Goal: Information Seeking & Learning: Learn about a topic

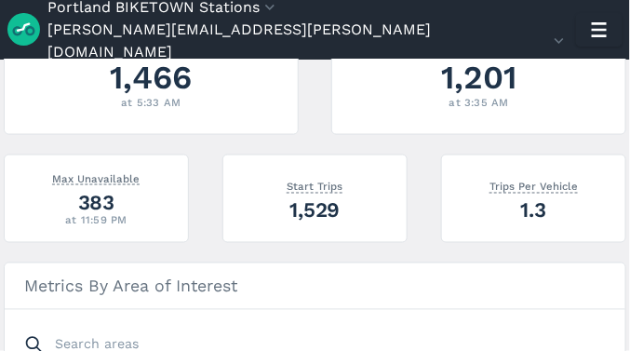
scroll to position [465, 0]
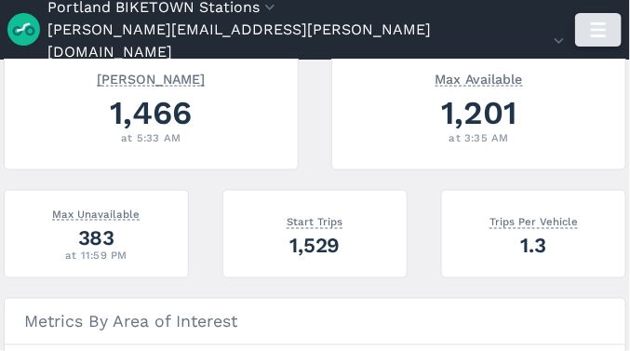
click at [586, 34] on icon "button" at bounding box center [599, 30] width 30 height 30
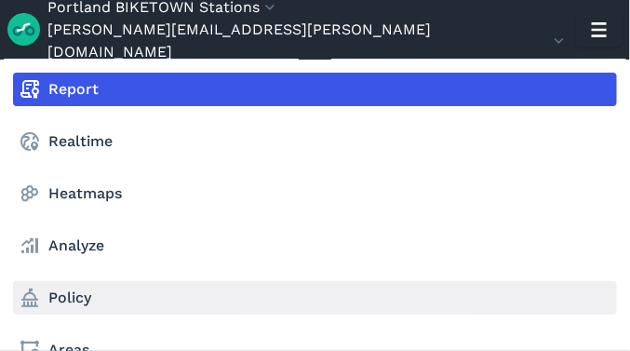
click at [71, 294] on link "Policy" at bounding box center [315, 298] width 604 height 34
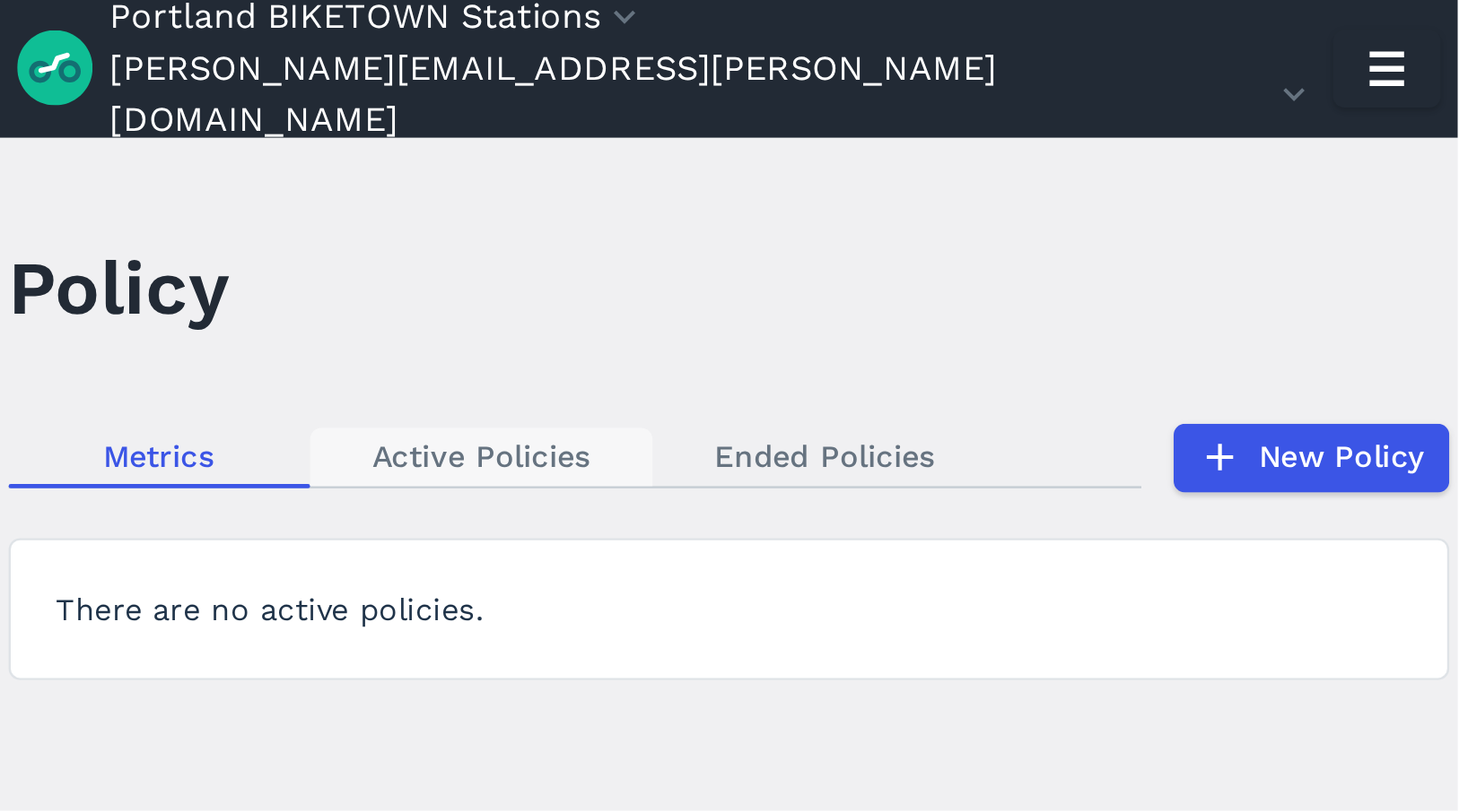
scroll to position [2, 0]
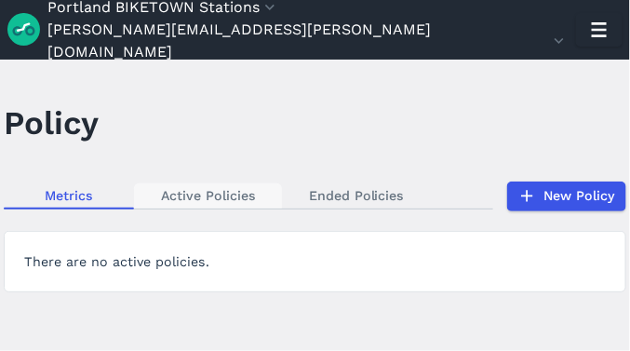
click at [222, 194] on link "Active Policies" at bounding box center [208, 195] width 148 height 25
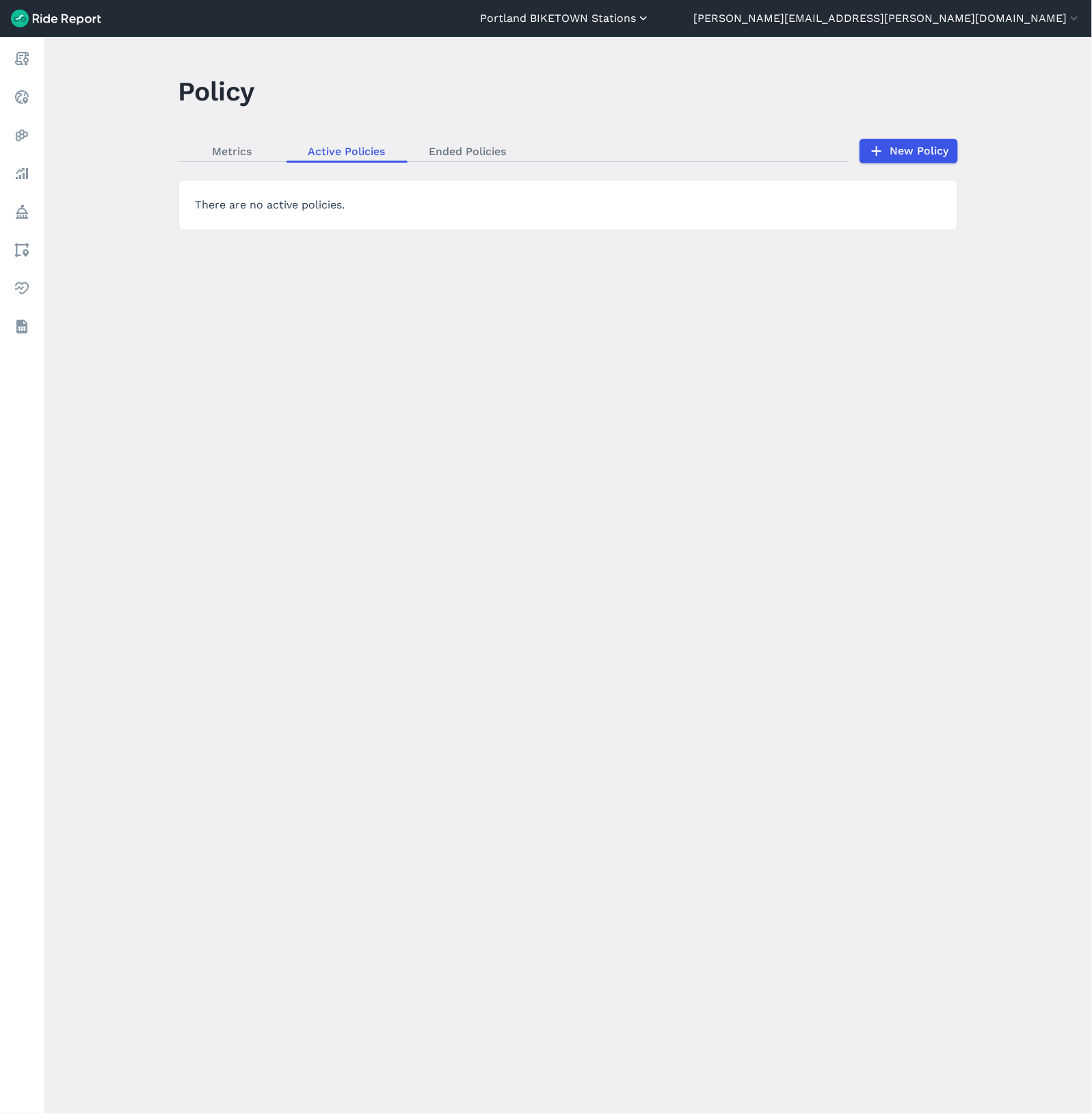
click at [462, 22] on button "Portland BIKETOWN Stations" at bounding box center [565, 18] width 170 height 16
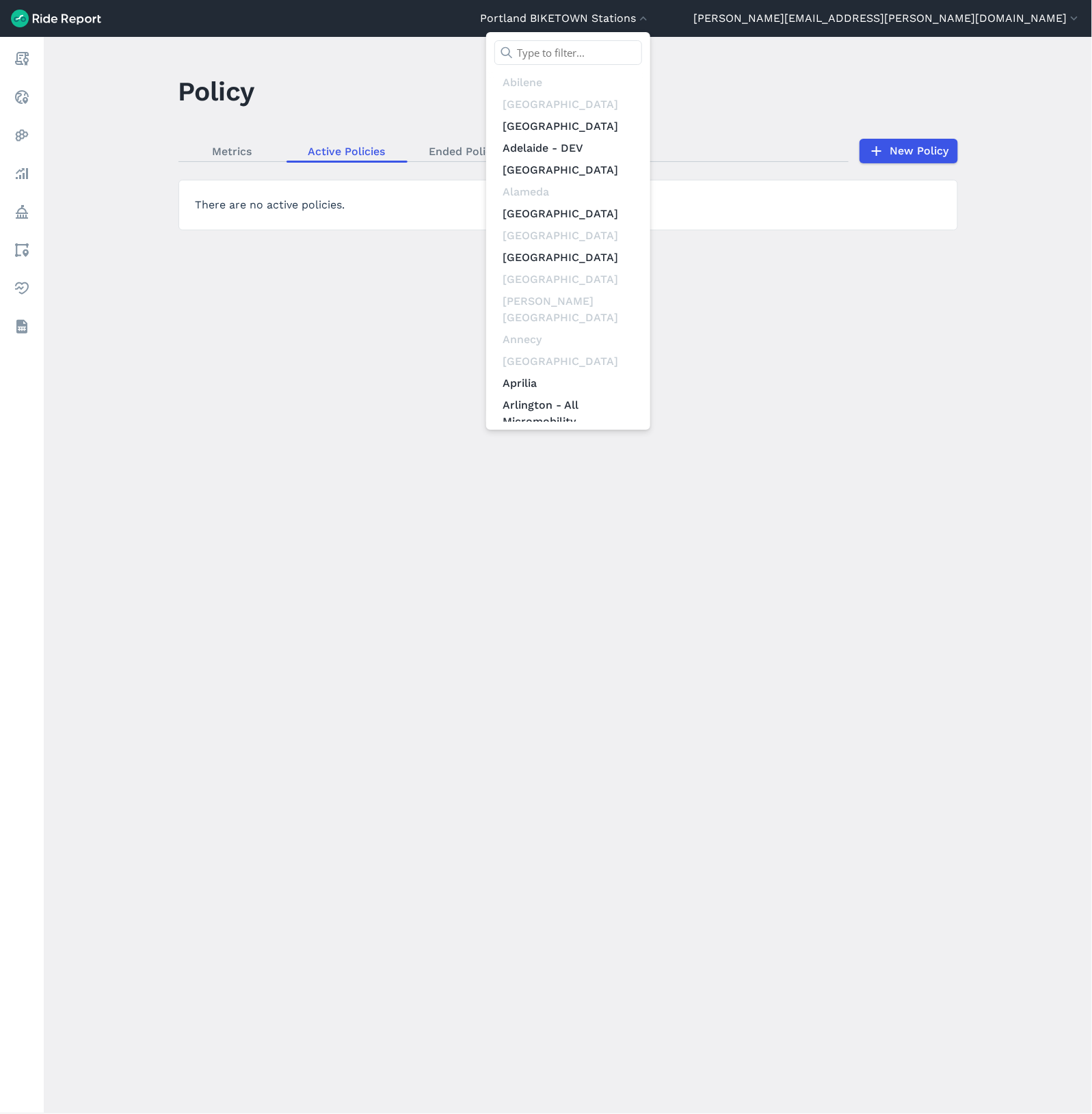
click at [462, 57] on input "text" at bounding box center [568, 53] width 148 height 25
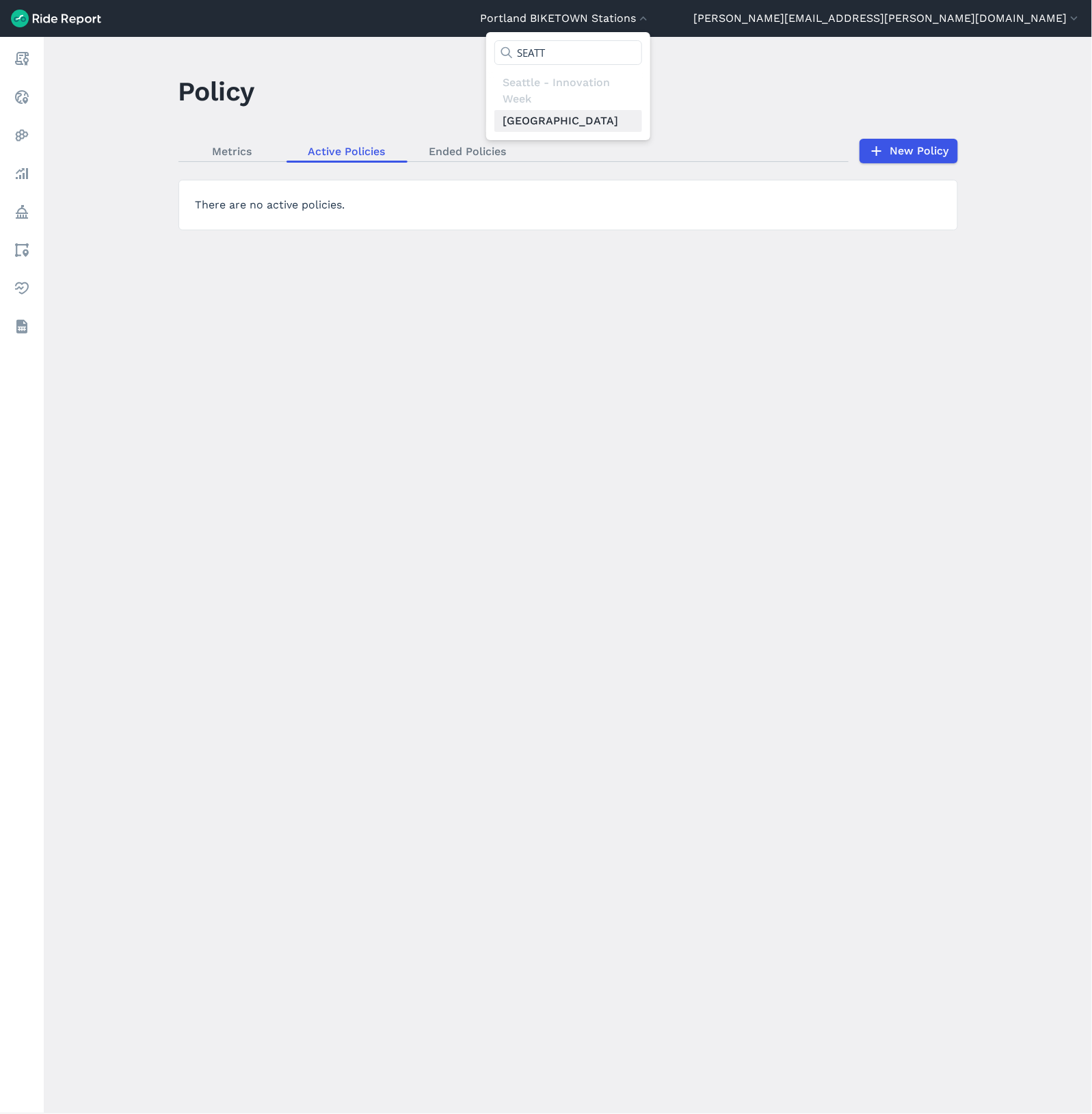
type input "SEATT"
click at [462, 126] on link "[GEOGRAPHIC_DATA]" at bounding box center [568, 121] width 148 height 22
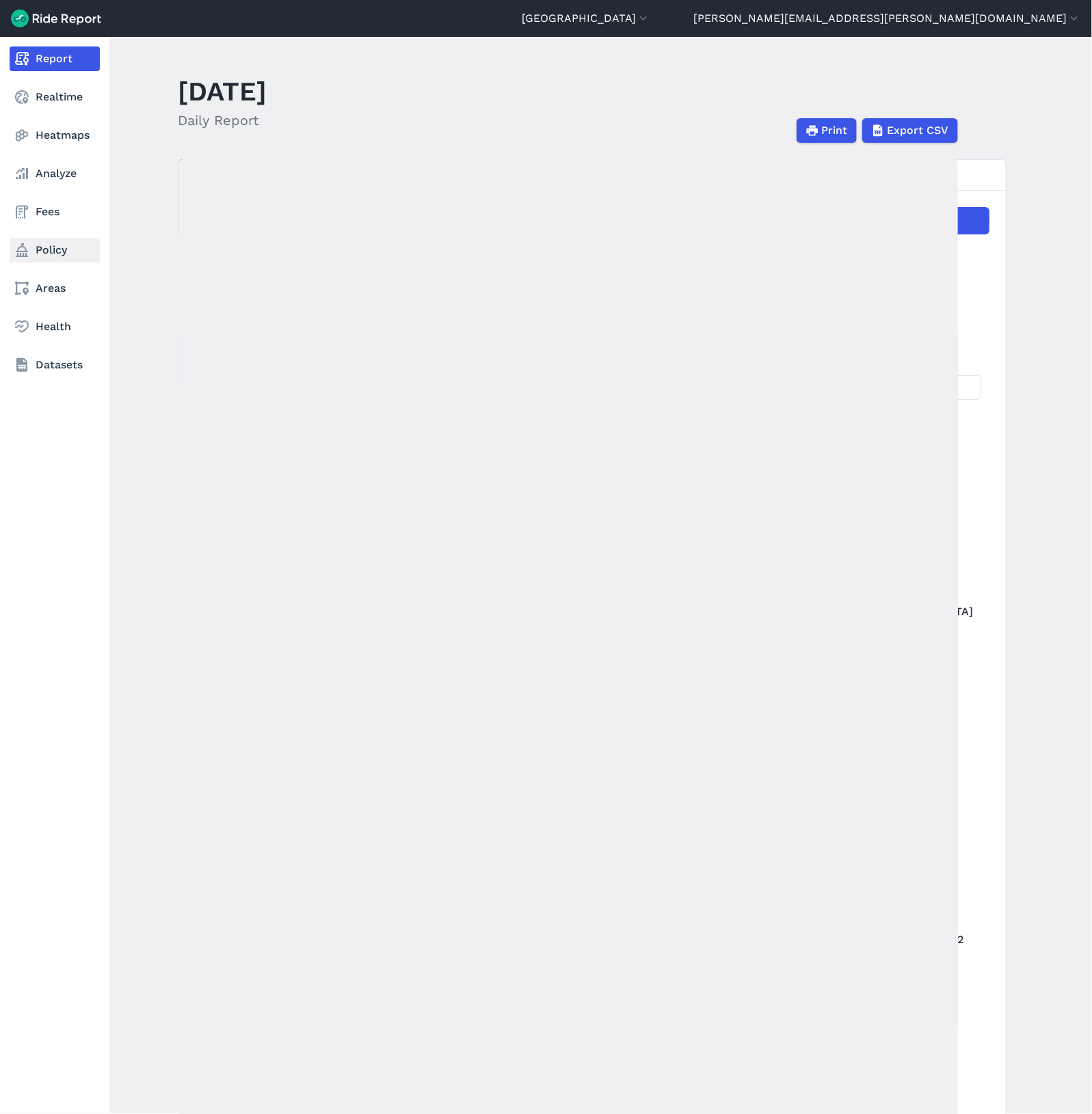
click at [36, 256] on link "Policy" at bounding box center [54, 250] width 90 height 25
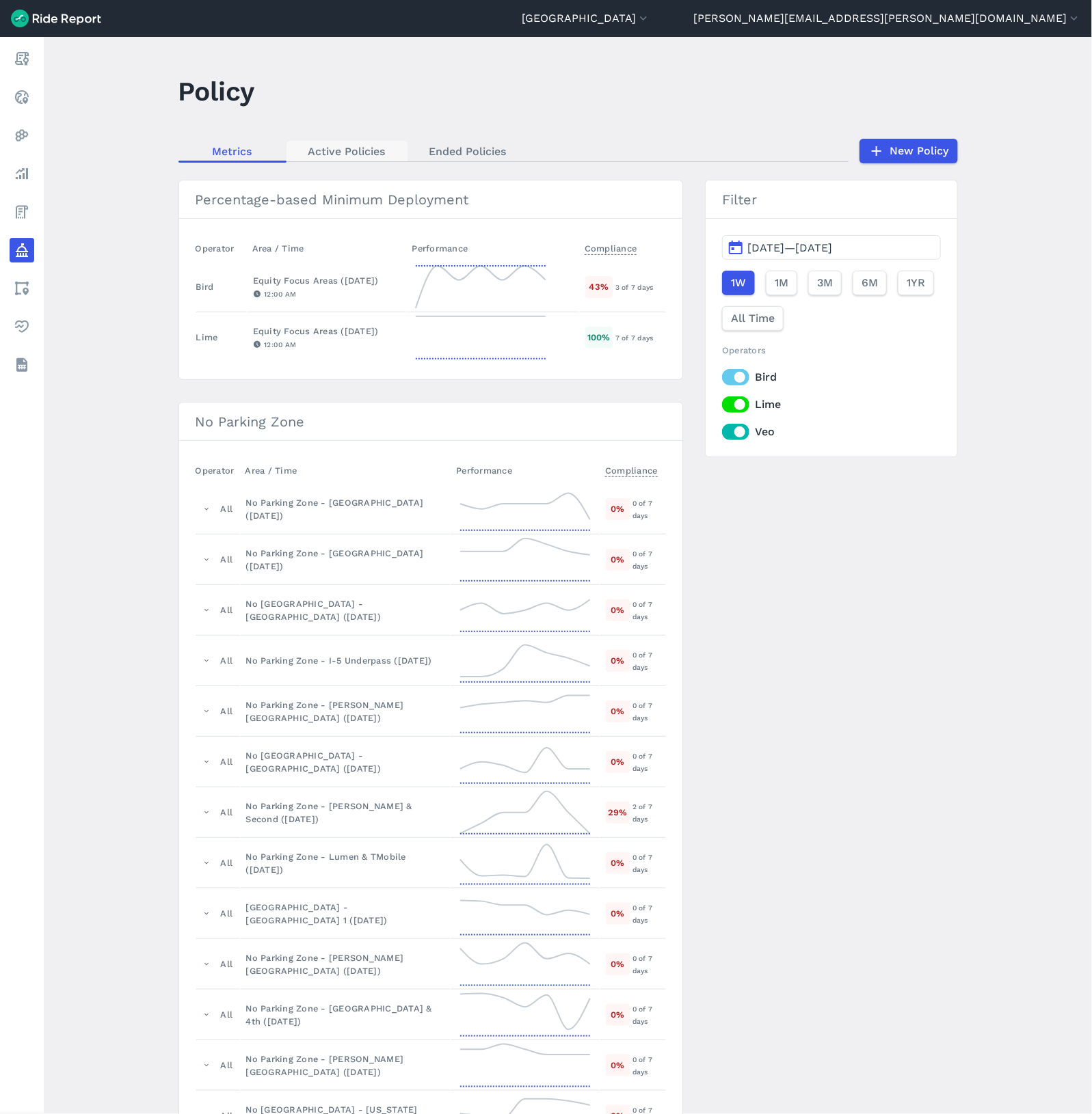
click at [347, 145] on link "Active Policies" at bounding box center [347, 151] width 121 height 21
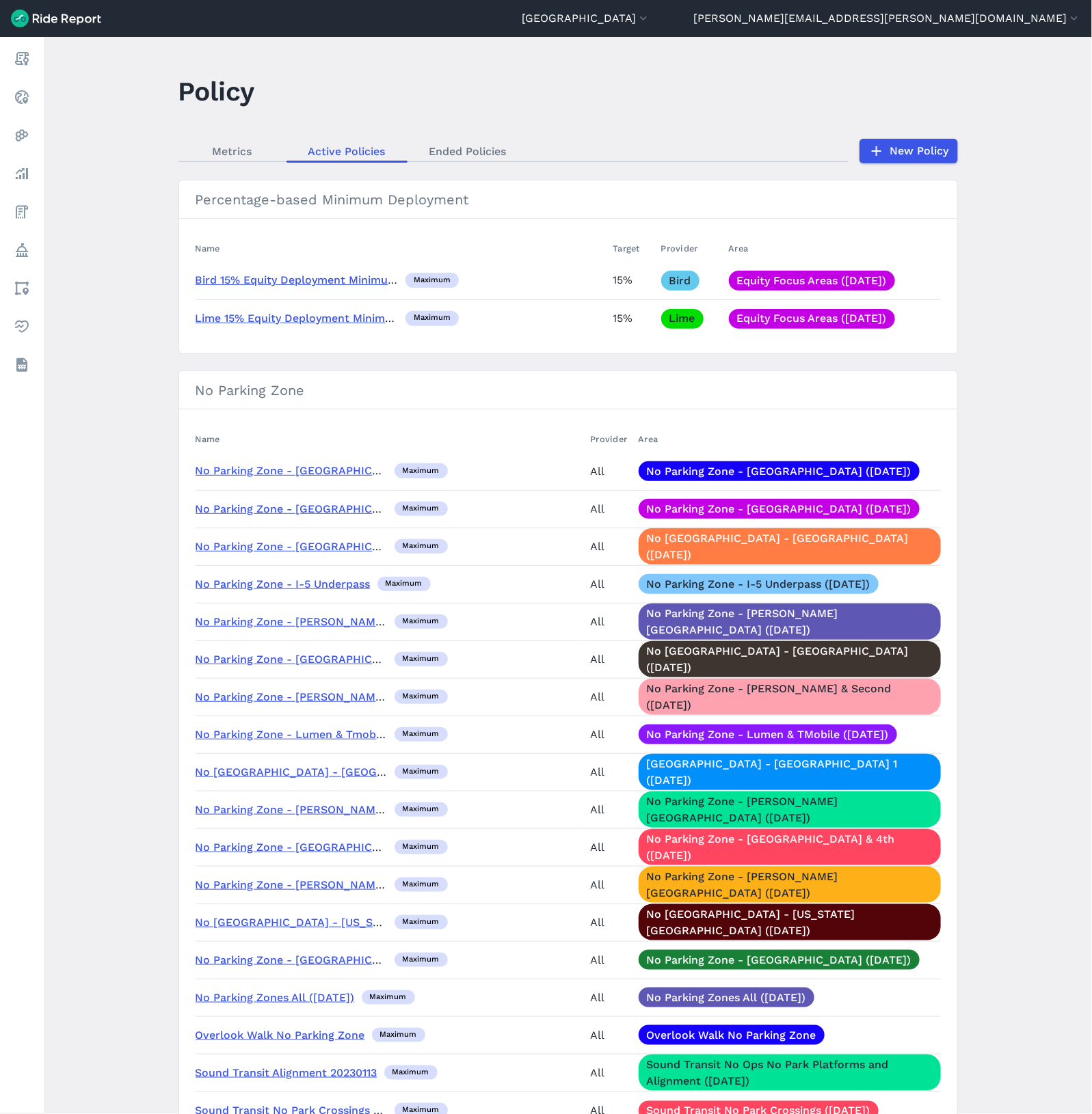
click at [462, 257] on link "No Parking Zone - [GEOGRAPHIC_DATA] ([DATE])" at bounding box center [779, 471] width 281 height 20
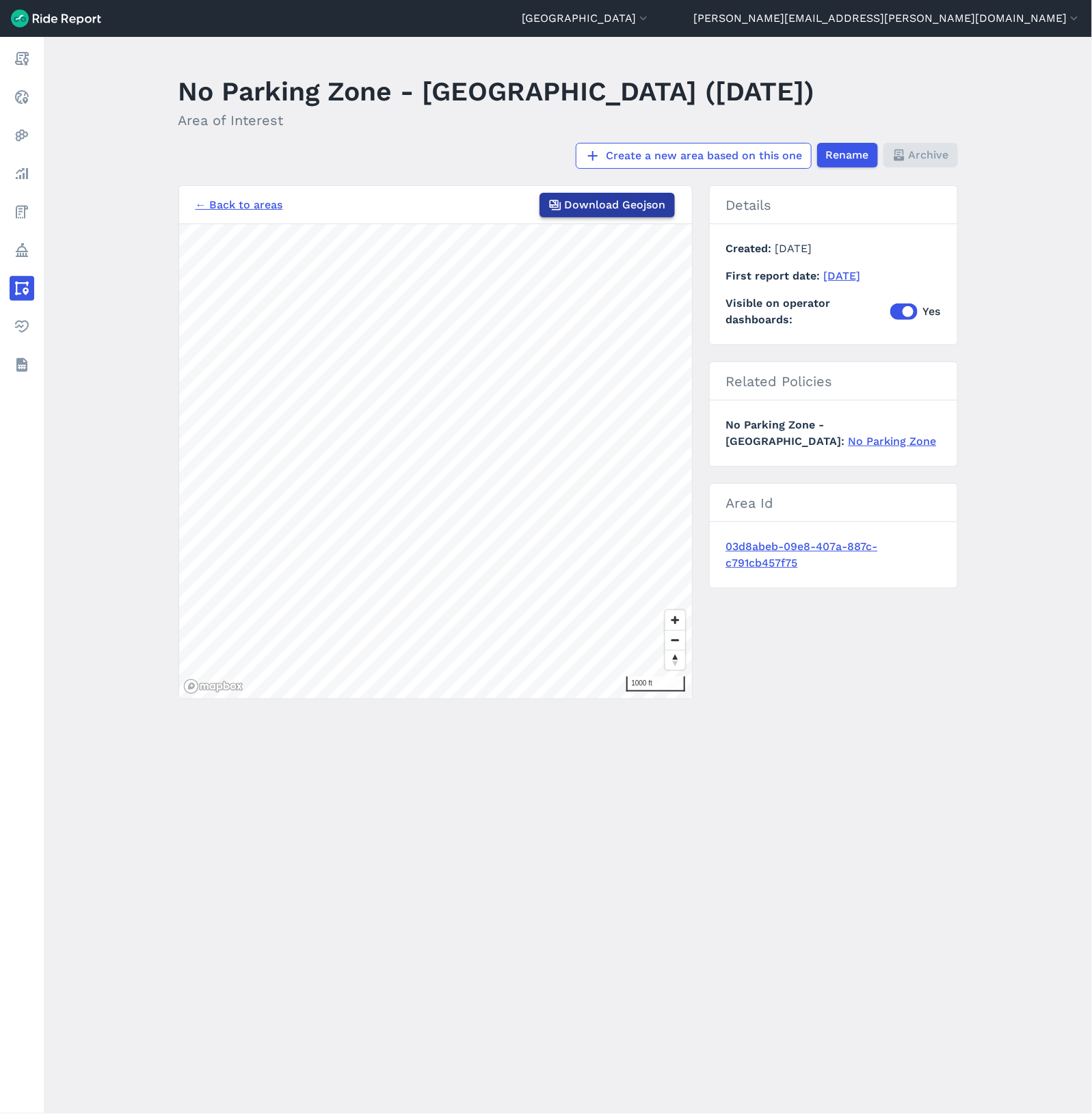
click at [462, 213] on button "Download Geojson" at bounding box center [607, 206] width 135 height 25
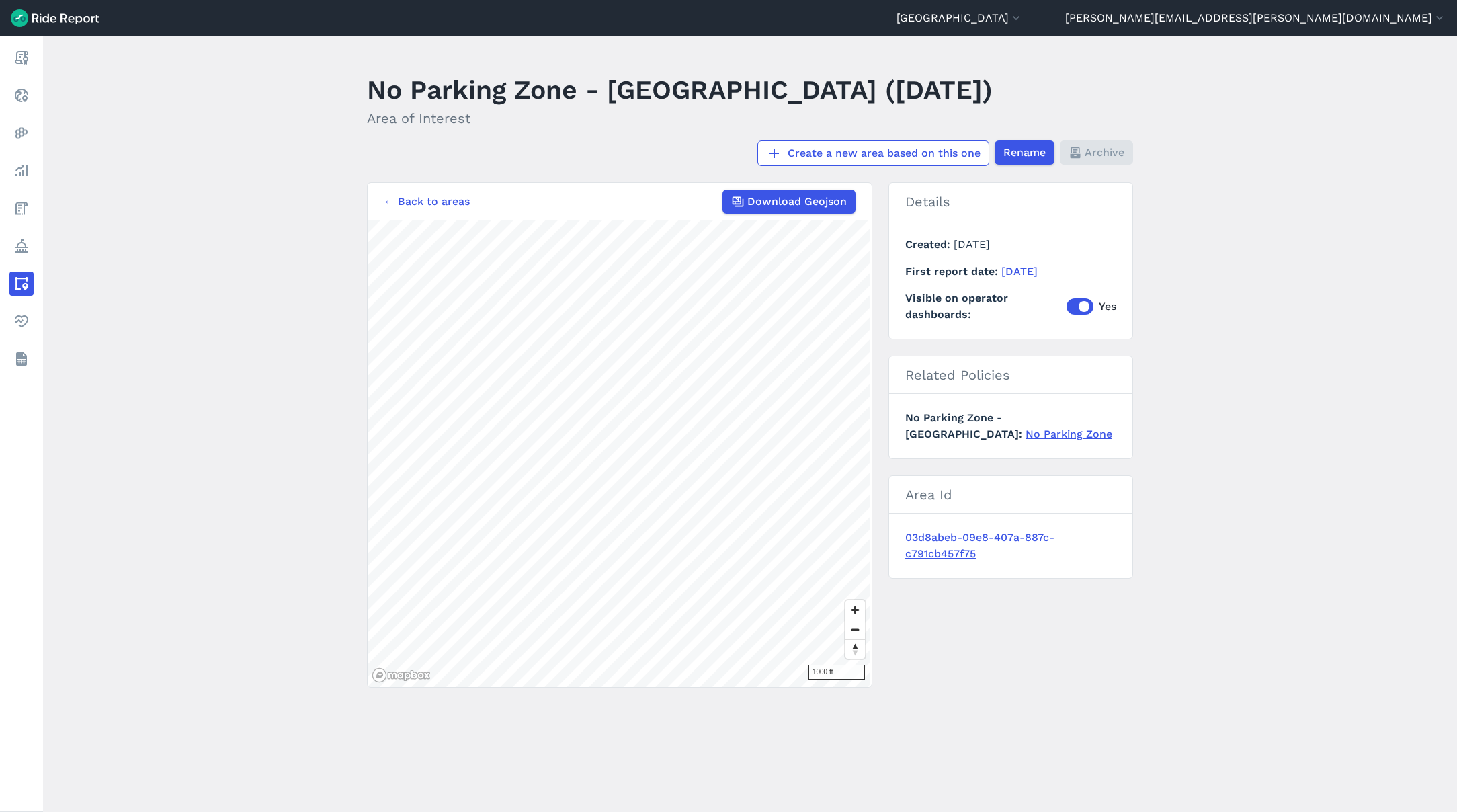
click at [454, 253] on main "No Parking Zone - [GEOGRAPHIC_DATA] ([DATE]) Area of Interest Create a new area…" at bounding box center [750, 424] width 1414 height 775
click at [453, 207] on link "← Back to areas" at bounding box center [427, 201] width 86 height 16
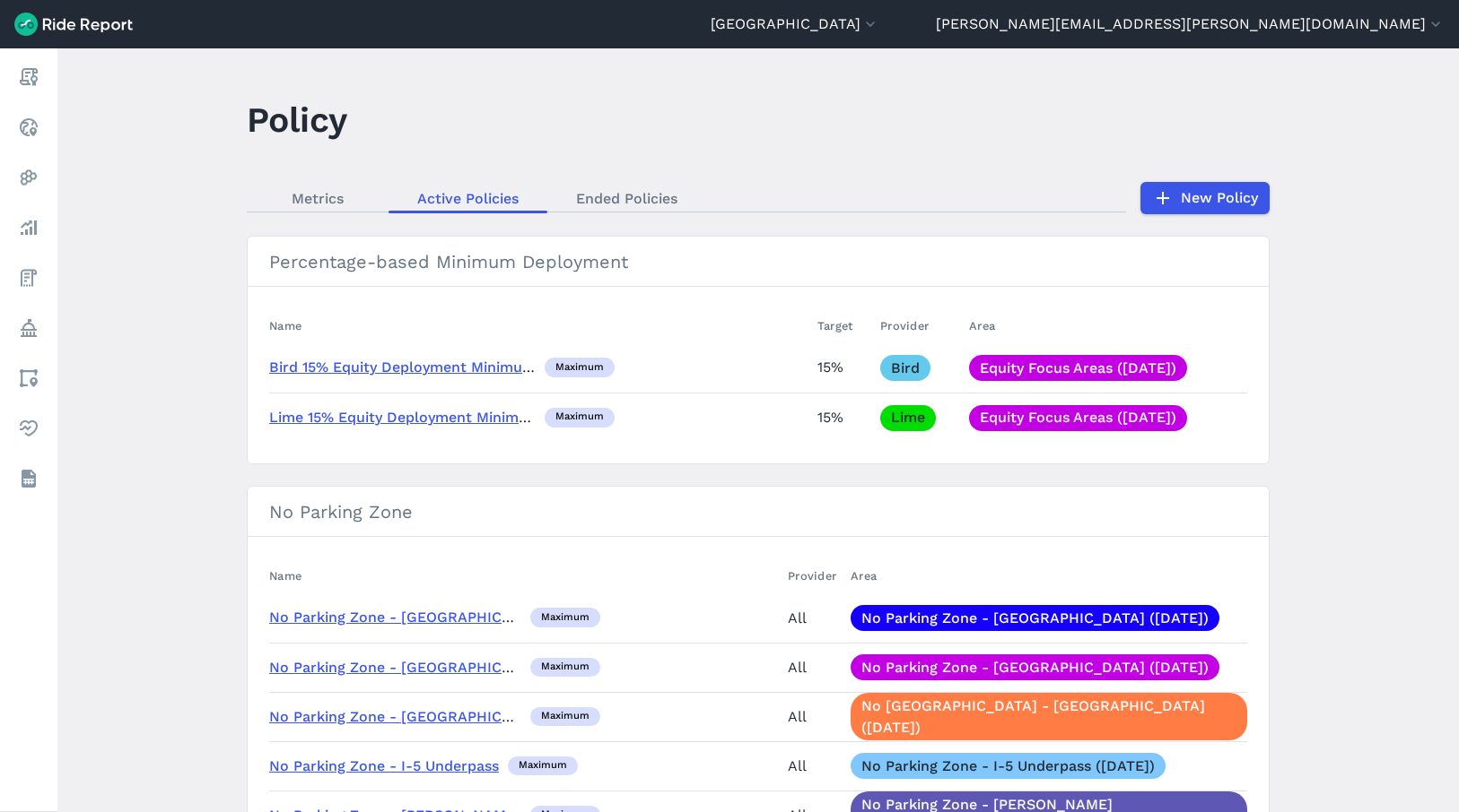
click at [423, 337] on link "Lime 15% Equity Deployment Minimum 20230621" at bounding box center [439, 418] width 341 height 17
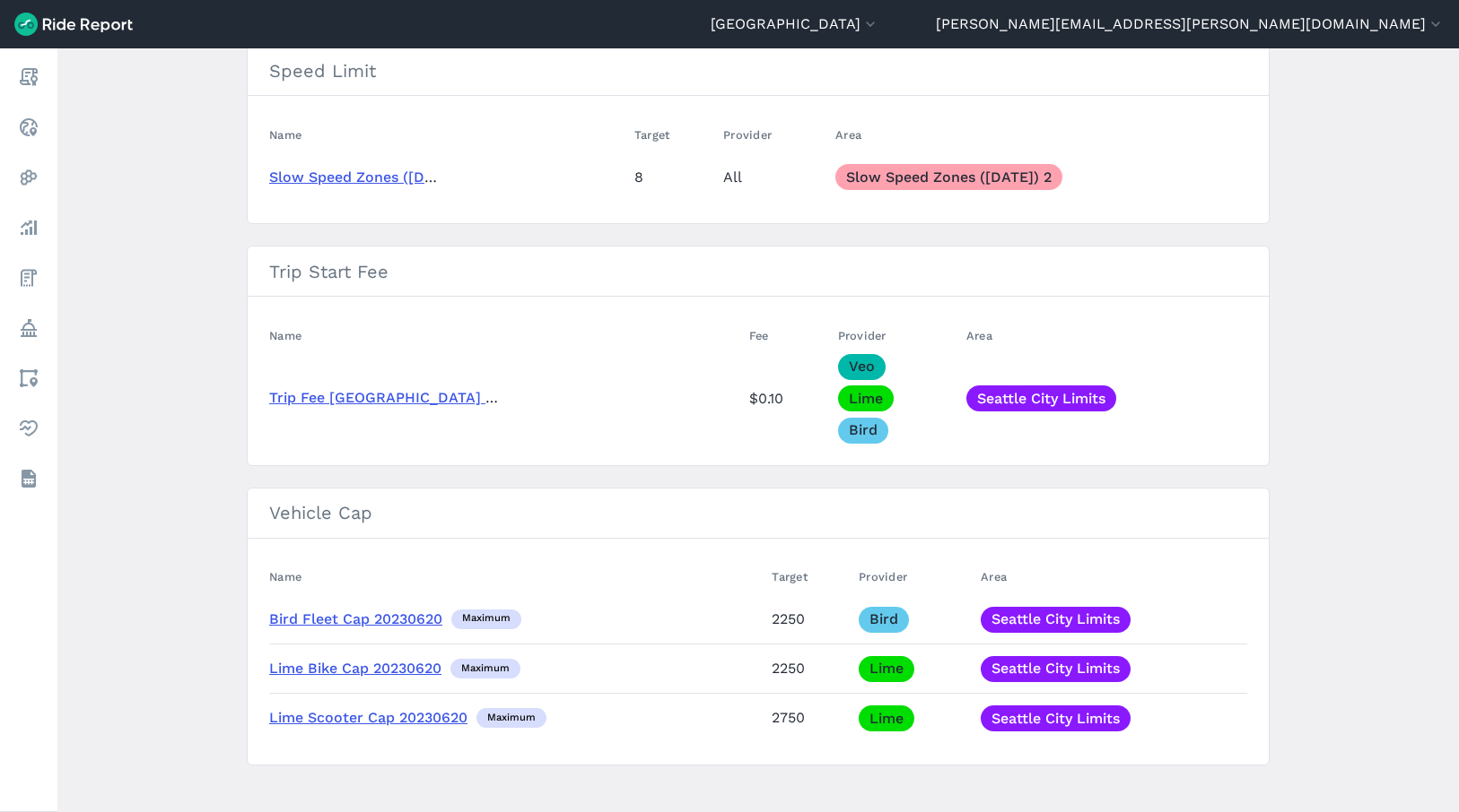
scroll to position [1765, 0]
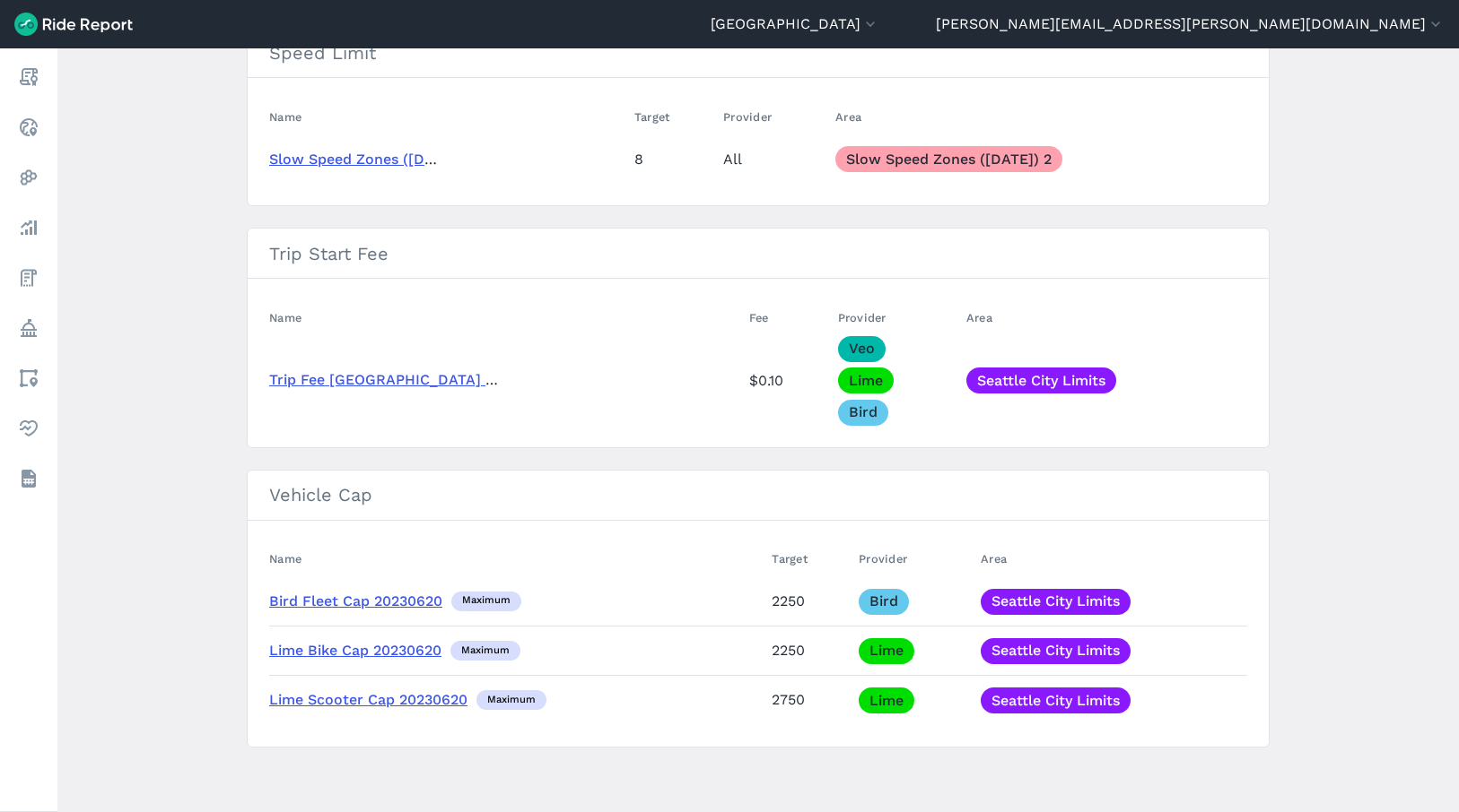
click at [606, 337] on link "Seattle City Limits" at bounding box center [1041, 380] width 149 height 26
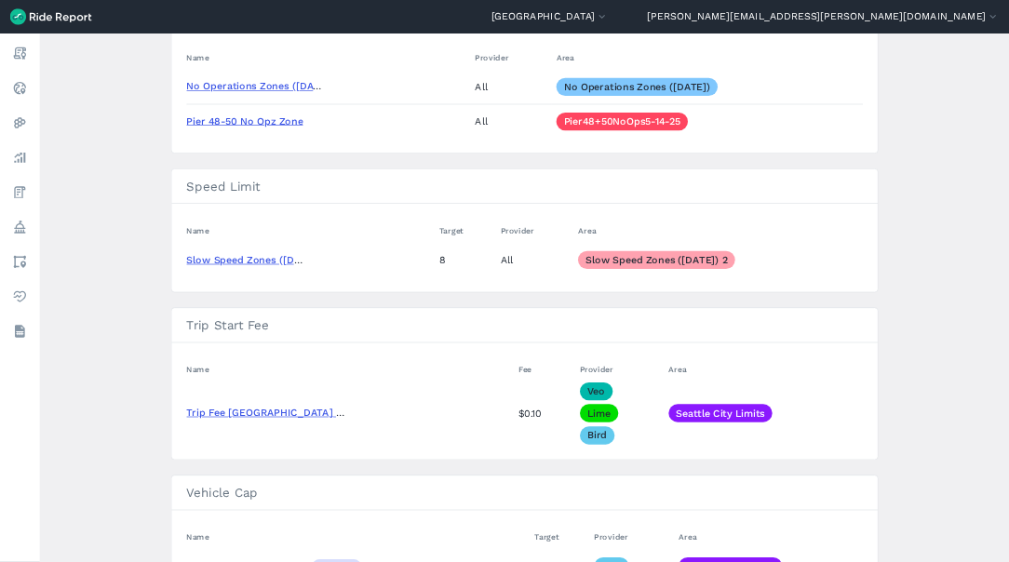
scroll to position [1676, 0]
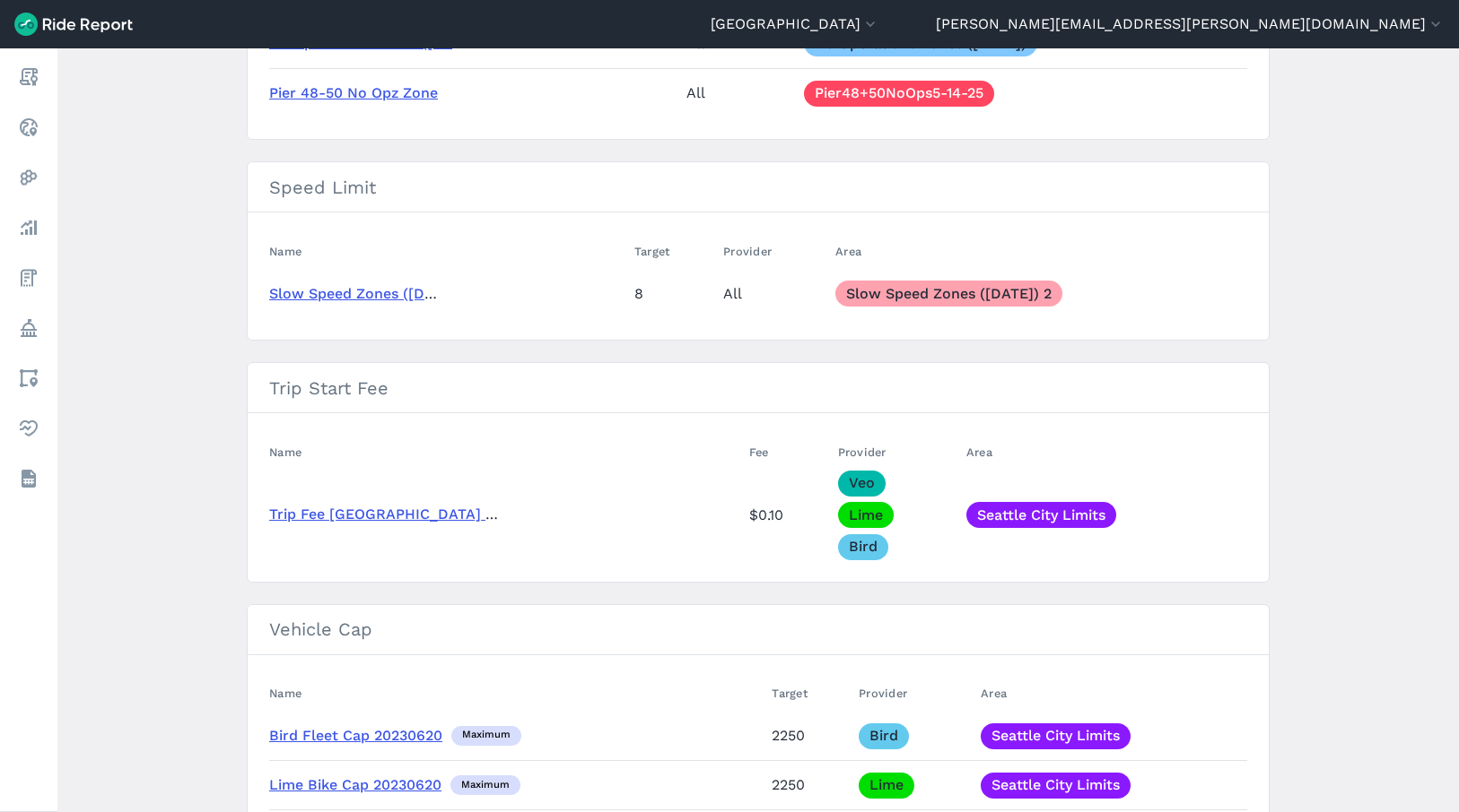
click at [384, 337] on link "Trip Fee [GEOGRAPHIC_DATA] 2024" at bounding box center [394, 514] width 251 height 17
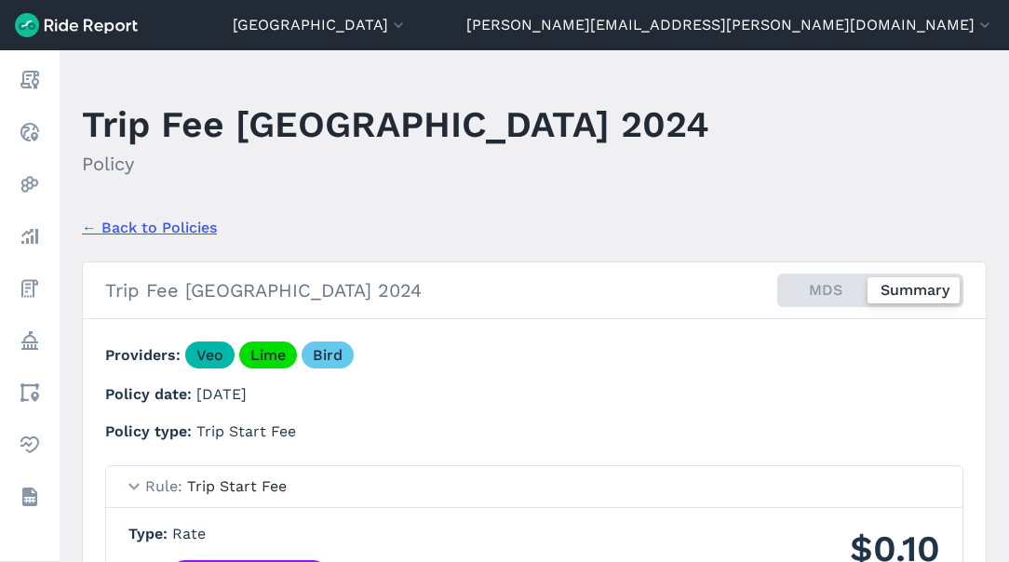
scroll to position [160, 0]
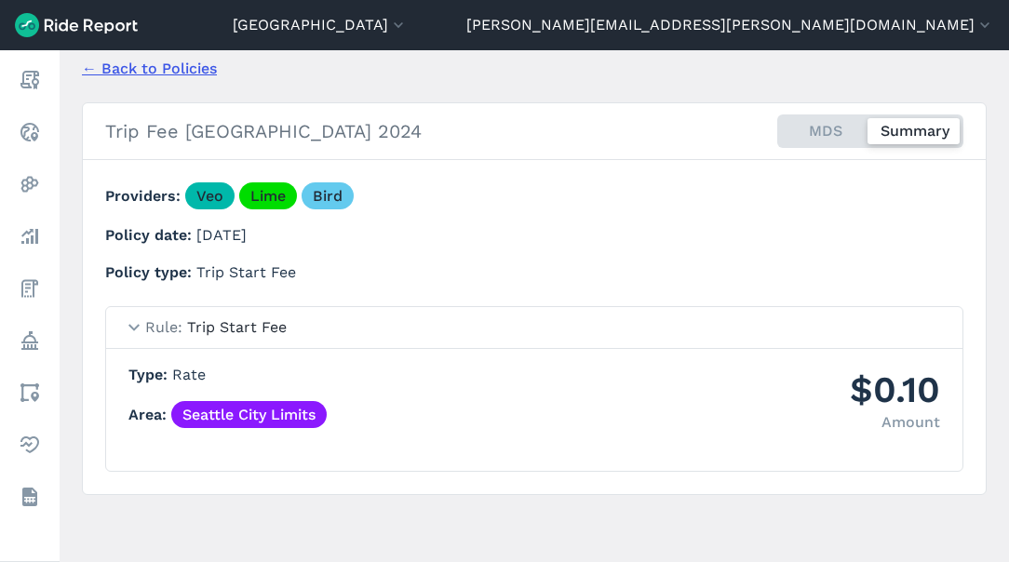
click at [629, 123] on div "MDS Summary" at bounding box center [870, 132] width 186 height 34
click at [629, 123] on input "MDS Summary" at bounding box center [777, 121] width 0 height 12
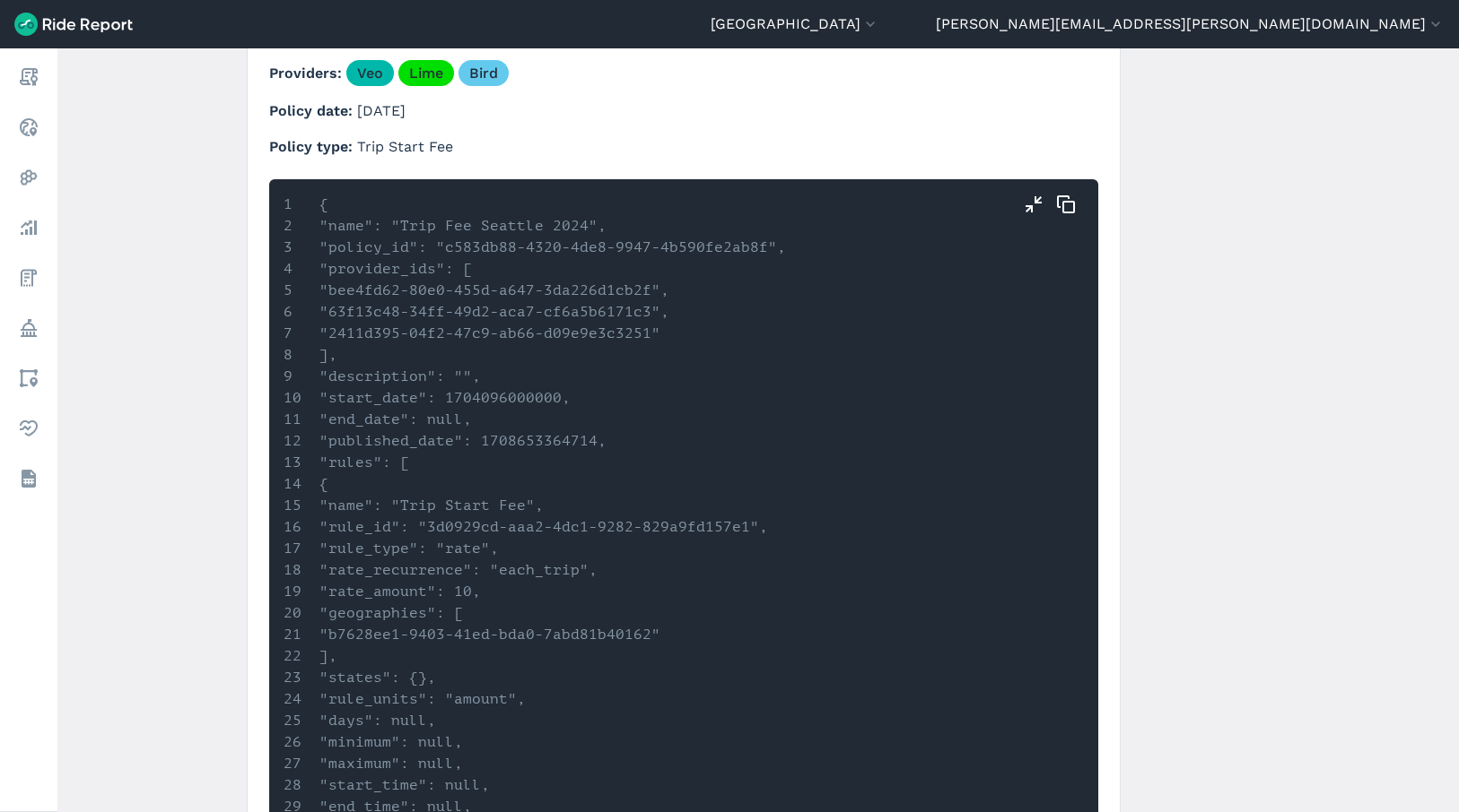
scroll to position [0, 0]
